Goal: Find specific page/section: Find specific page/section

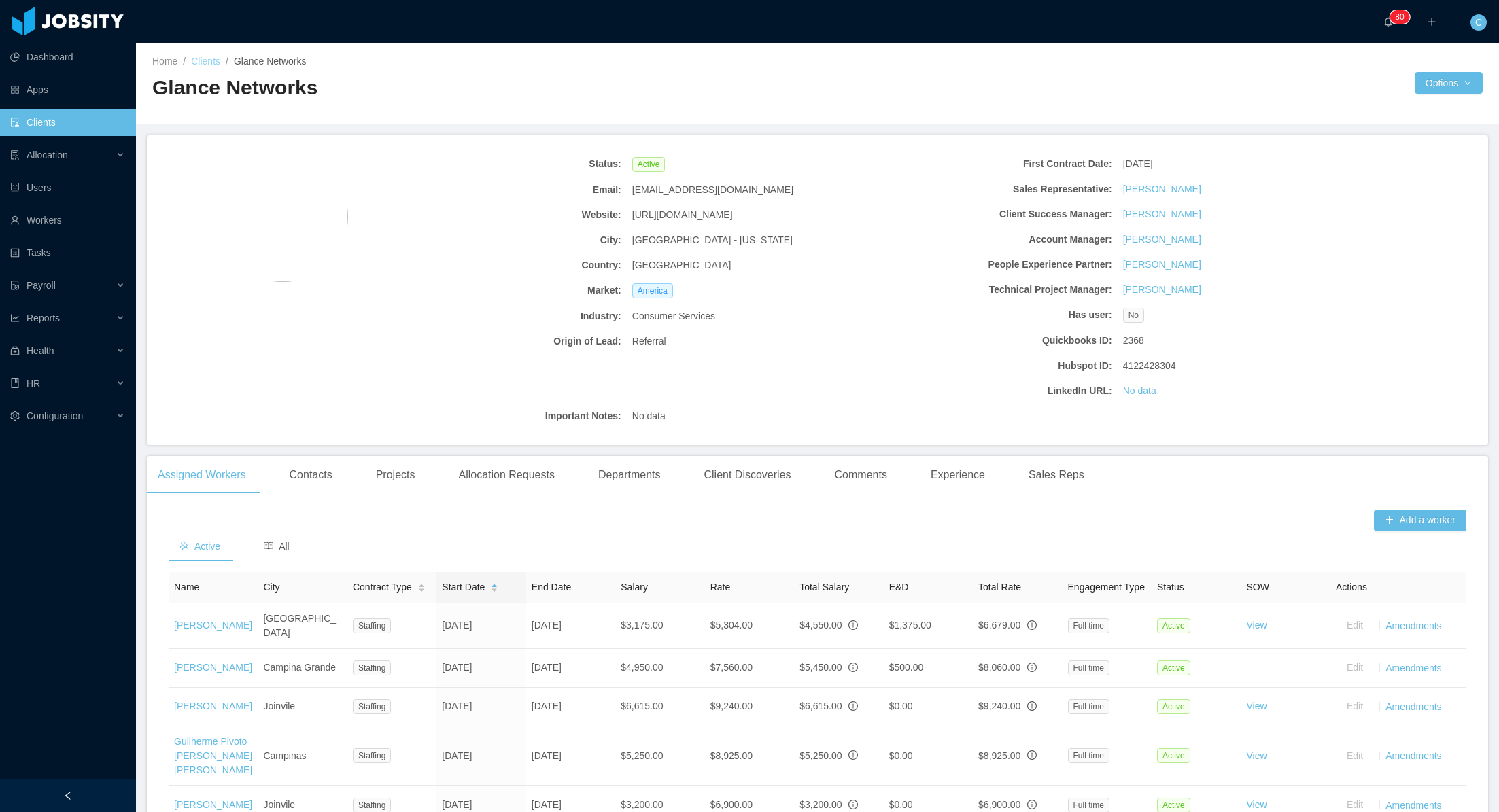
click at [211, 62] on link "Clients" at bounding box center [206, 60] width 29 height 11
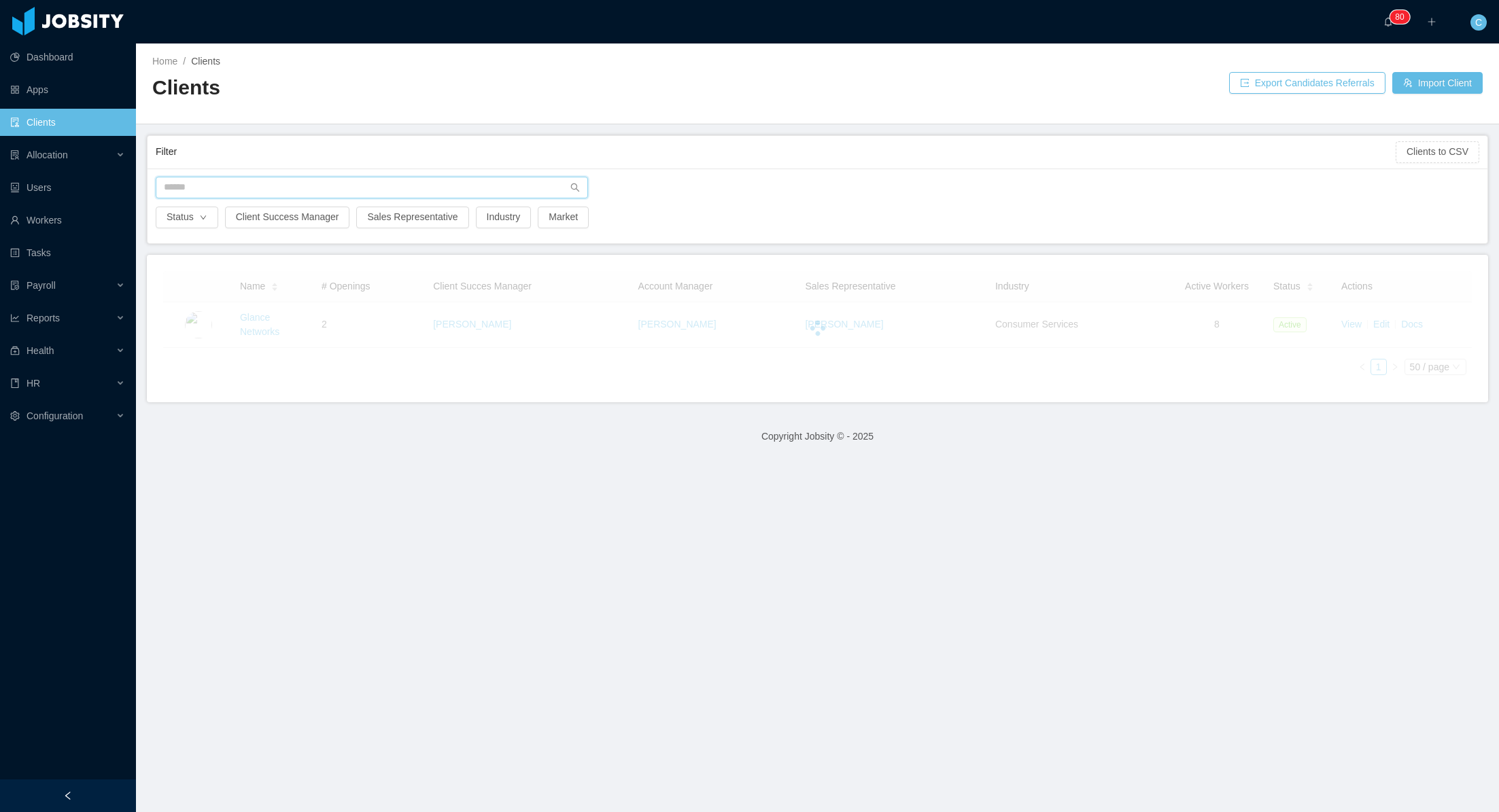
click at [231, 180] on input "text" at bounding box center [371, 187] width 433 height 22
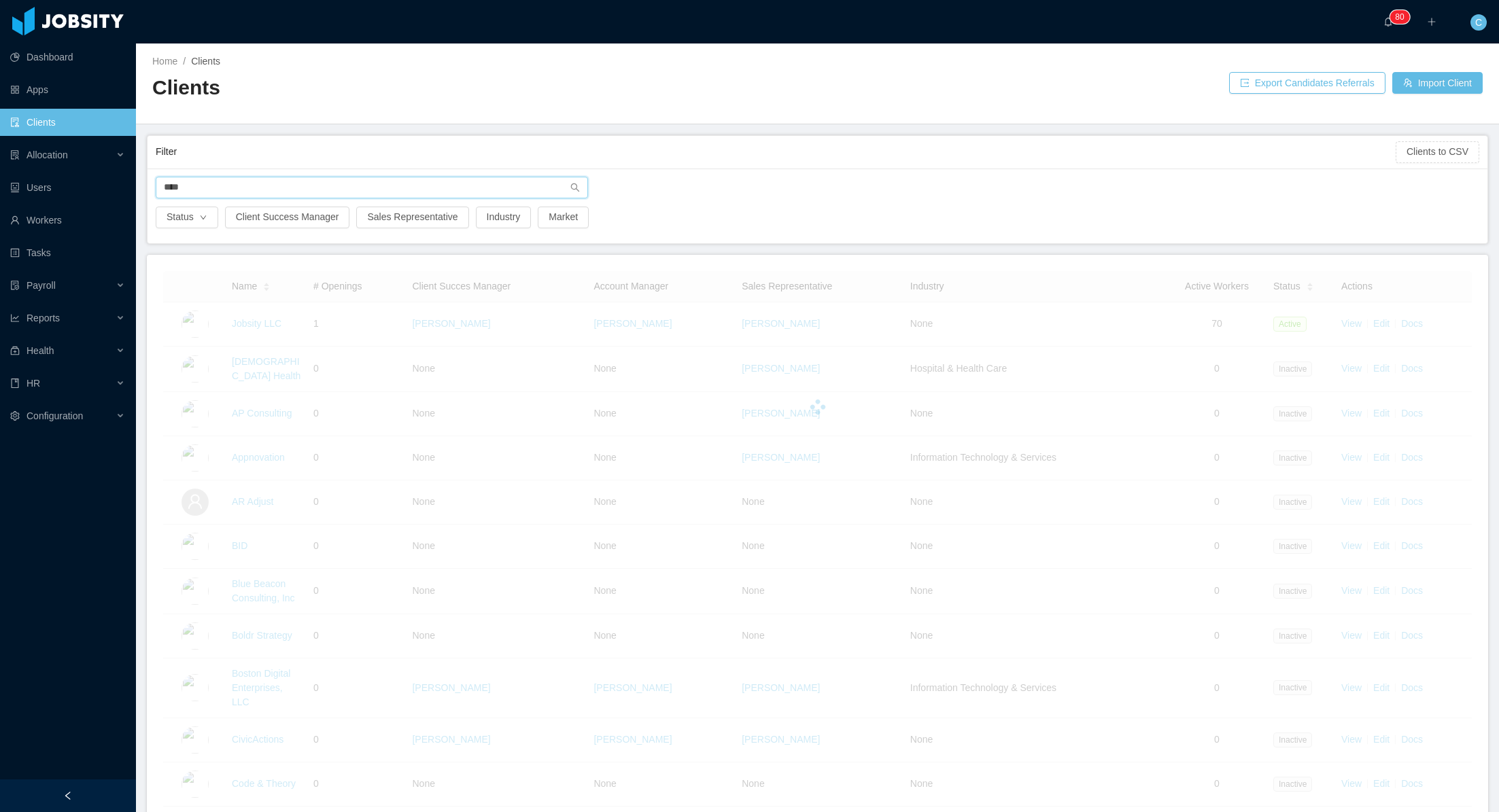
type input "*****"
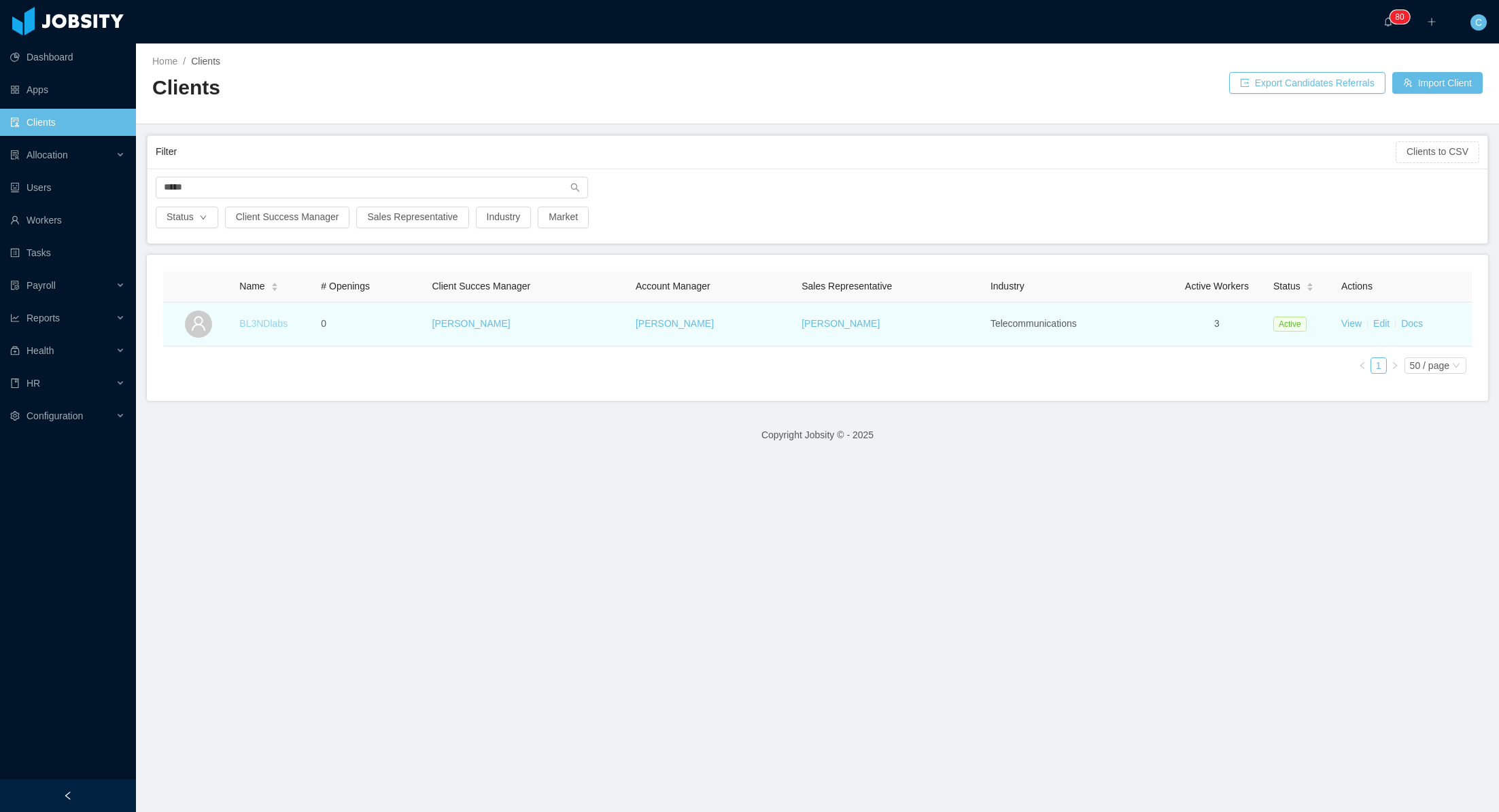
click at [256, 323] on link "BL3NDlabs" at bounding box center [263, 323] width 48 height 11
